Goal: Task Accomplishment & Management: Manage account settings

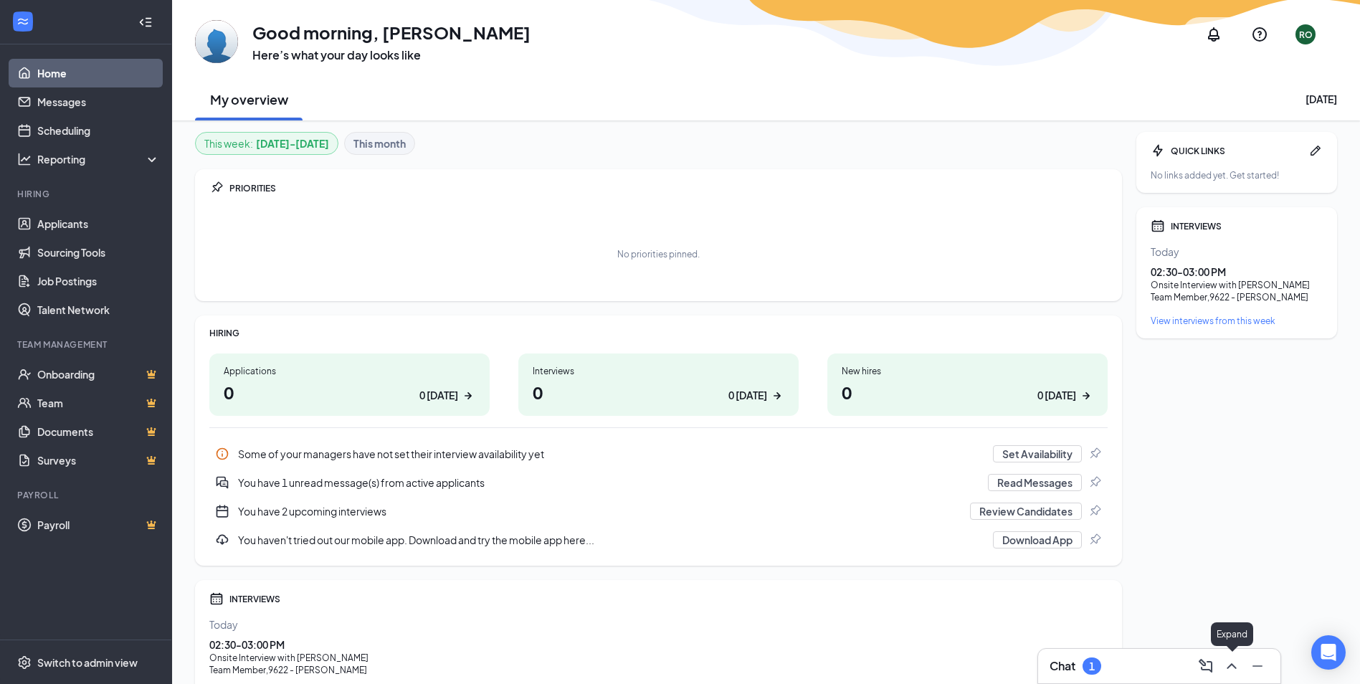
click at [1232, 672] on icon "ChevronUp" at bounding box center [1231, 665] width 17 height 17
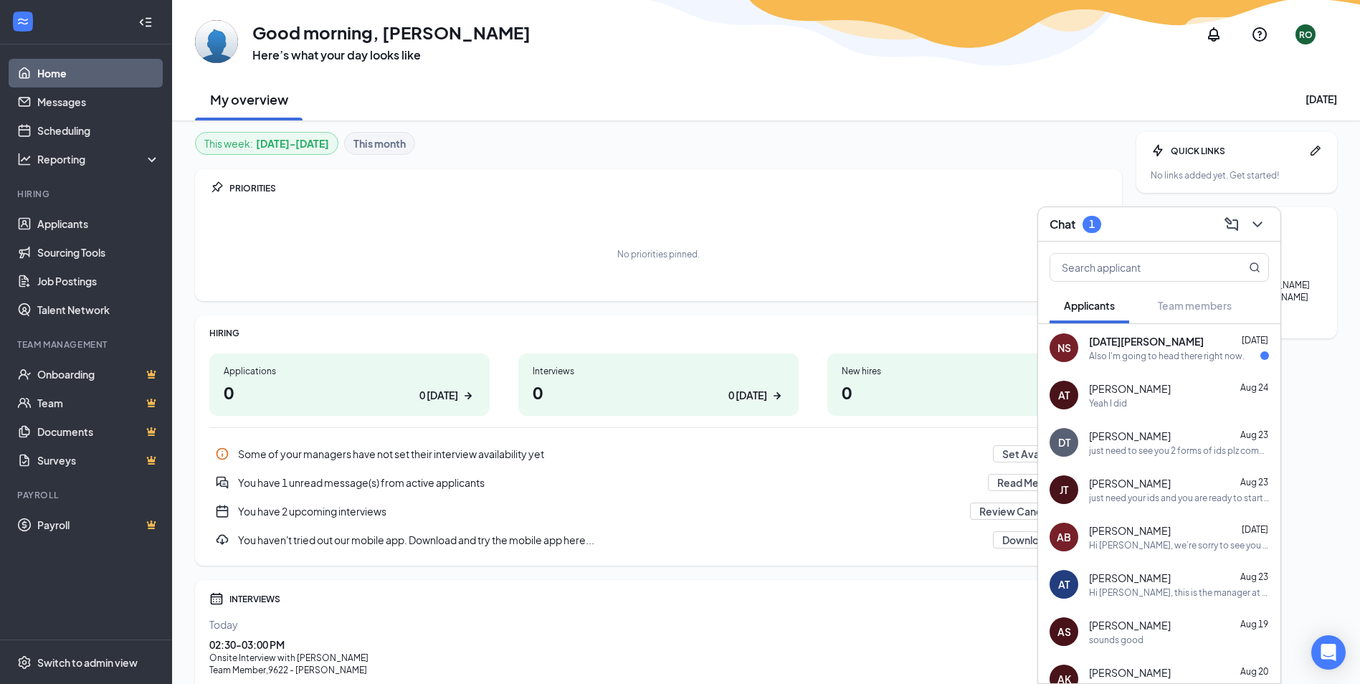
click at [1214, 348] on div "[DATE][PERSON_NAME] [DATE] Also I'm going to head there right now." at bounding box center [1179, 348] width 180 height 28
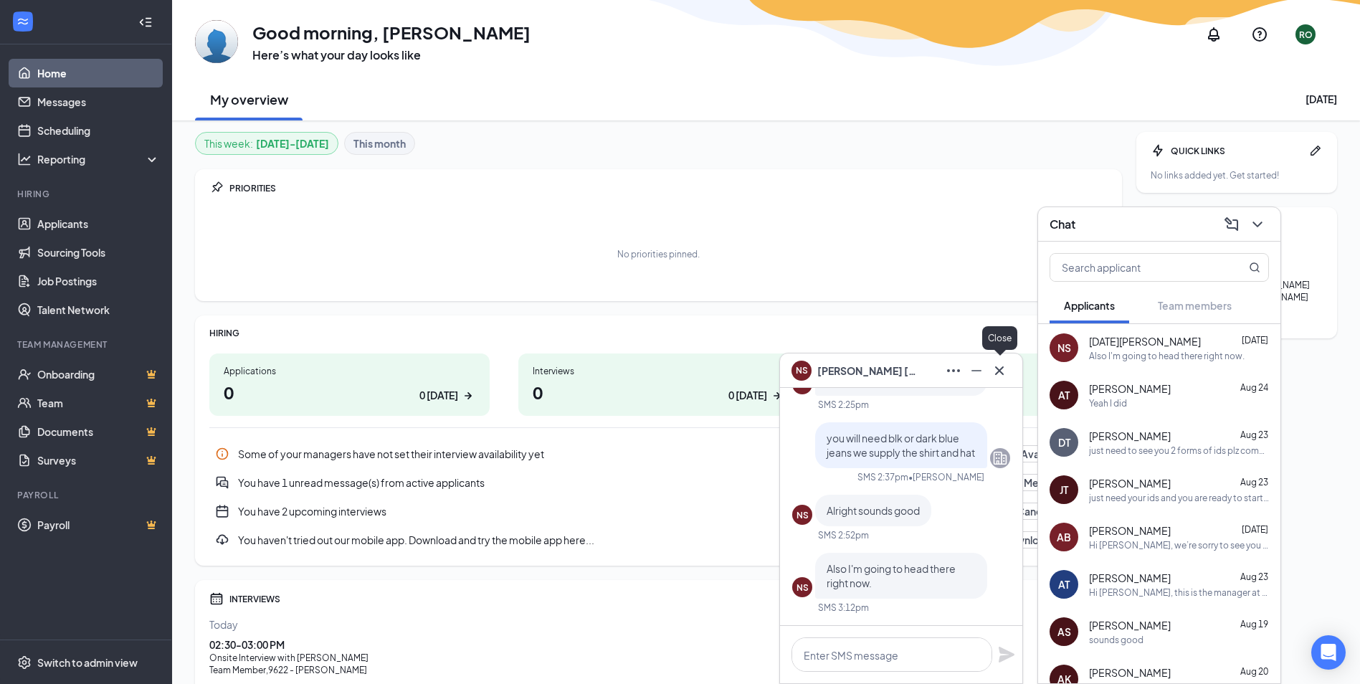
click at [1007, 372] on icon "Cross" at bounding box center [999, 370] width 17 height 17
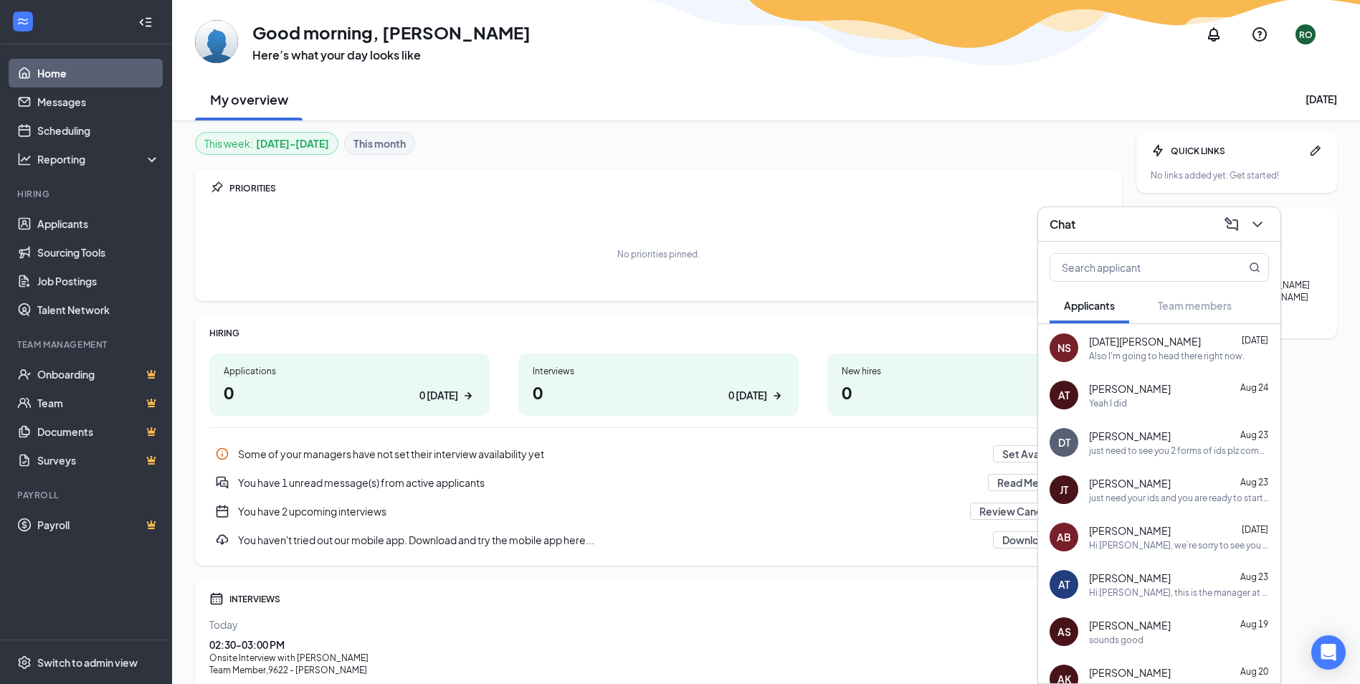
click at [1292, 224] on div "INTERVIEWS" at bounding box center [1247, 226] width 152 height 12
click at [1265, 227] on icon "ChevronDown" at bounding box center [1257, 224] width 17 height 17
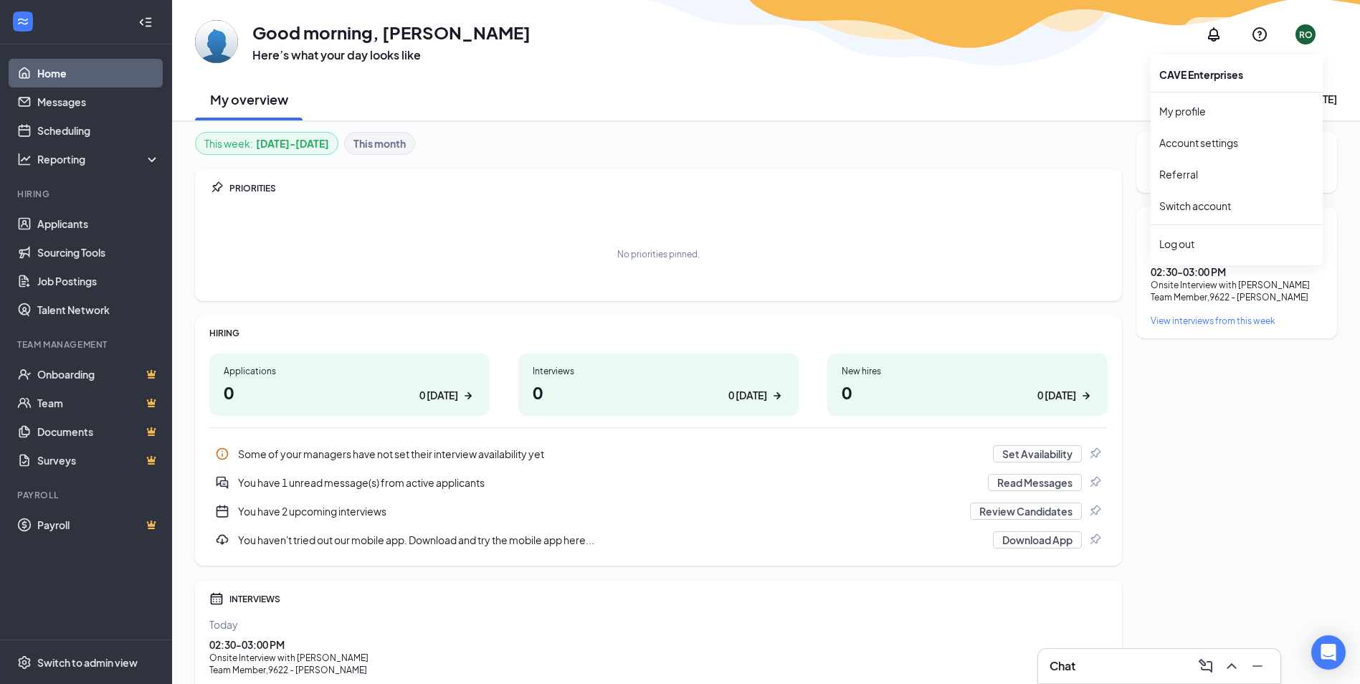
click at [1302, 32] on div "RO" at bounding box center [1306, 35] width 14 height 12
click at [1217, 247] on div "Log out" at bounding box center [1236, 244] width 155 height 14
